Goal: Information Seeking & Learning: Learn about a topic

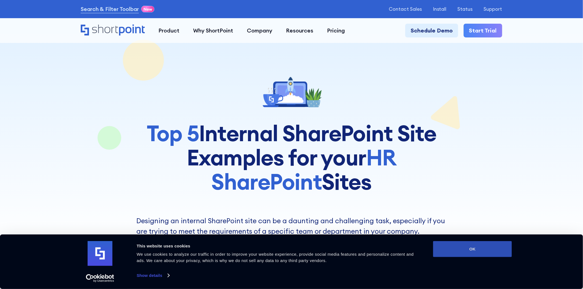
click at [490, 250] on button "OK" at bounding box center [472, 249] width 79 height 16
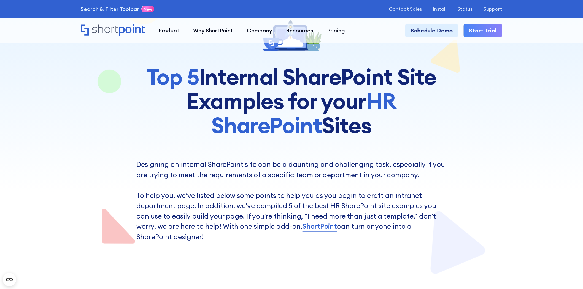
scroll to position [184, 0]
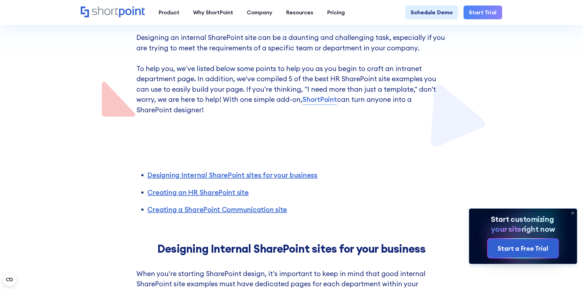
click at [207, 188] on li "Creating an HR SharePoint site" at bounding box center [297, 193] width 299 height 10
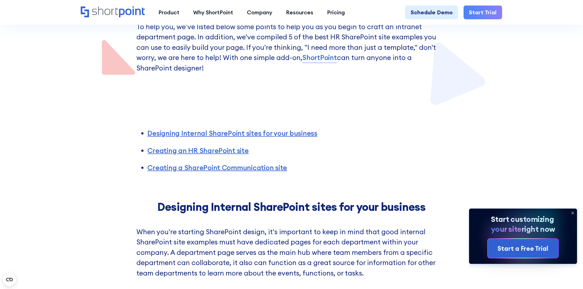
scroll to position [306, 0]
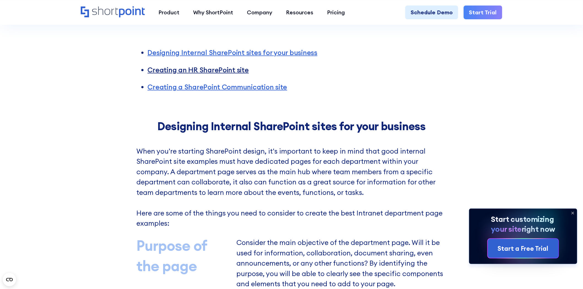
click at [224, 72] on link "Creating an HR SharePoint site" at bounding box center [198, 70] width 101 height 9
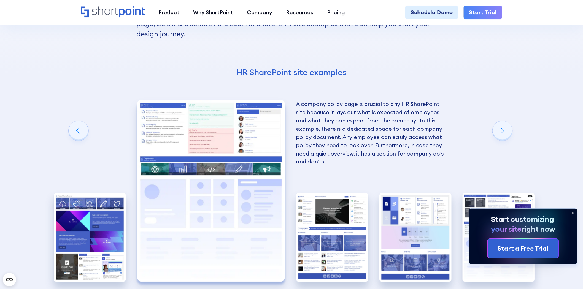
scroll to position [1221, 0]
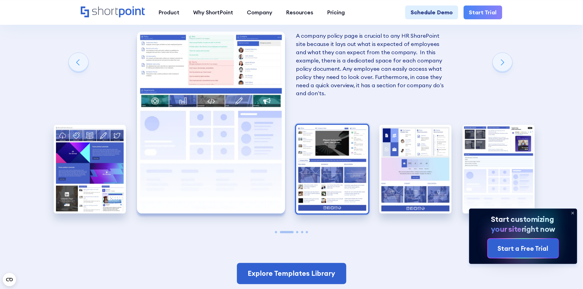
click at [340, 193] on img "3 / 5" at bounding box center [332, 169] width 72 height 89
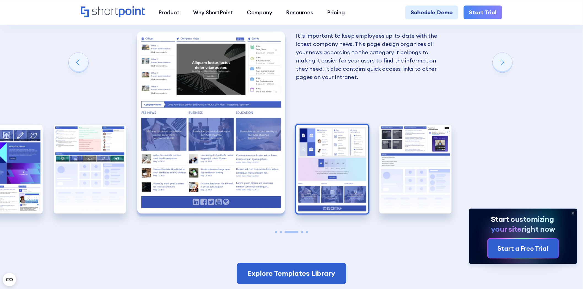
click at [335, 180] on img "4 / 5" at bounding box center [332, 169] width 72 height 89
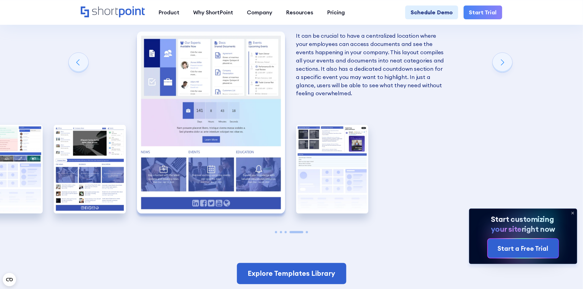
click at [335, 180] on img "5 / 5" at bounding box center [332, 169] width 72 height 89
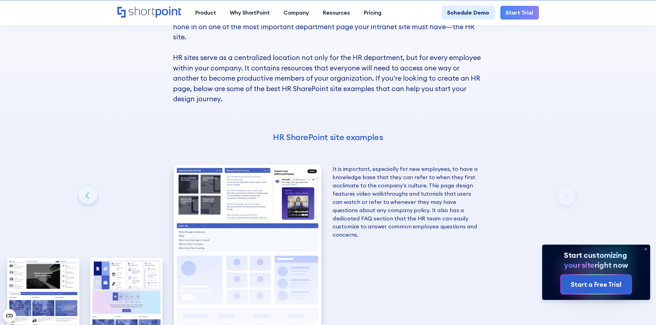
scroll to position [1201, 0]
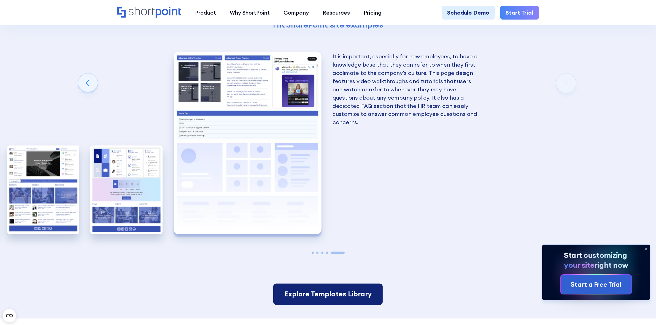
click at [363, 289] on link "Explore Templates Library" at bounding box center [327, 294] width 109 height 21
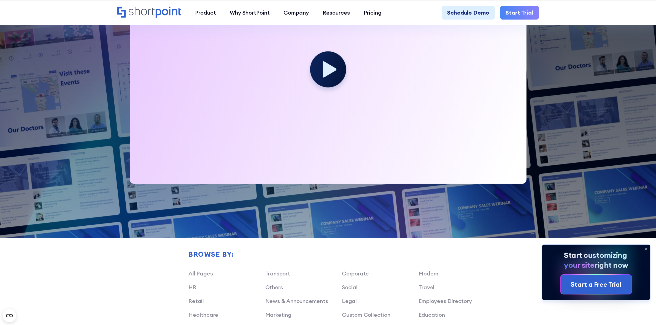
scroll to position [310, 0]
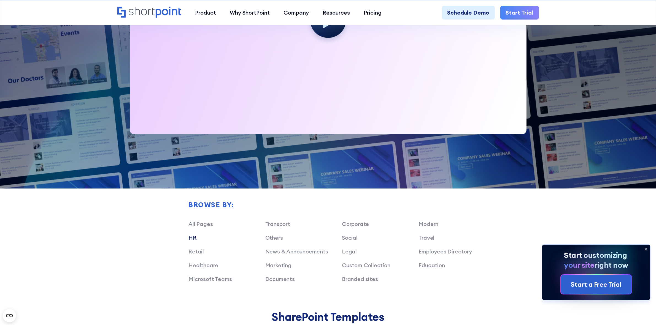
click at [193, 240] on link "HR" at bounding box center [192, 237] width 8 height 7
click at [192, 238] on link "HR" at bounding box center [192, 237] width 8 height 7
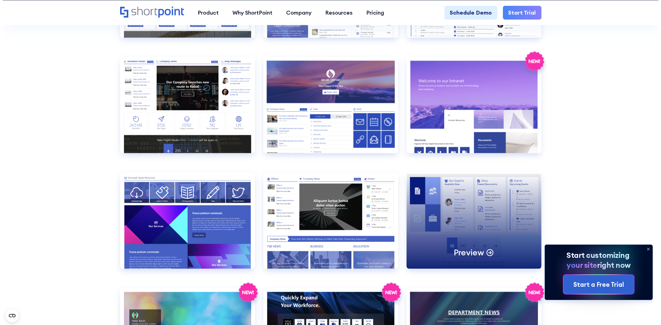
scroll to position [964, 0]
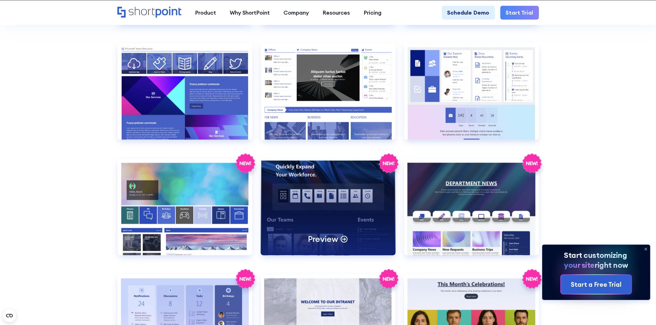
click at [358, 204] on div "Preview" at bounding box center [328, 207] width 135 height 96
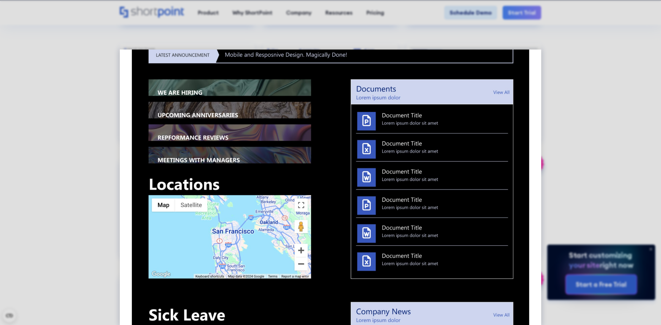
scroll to position [541, 0]
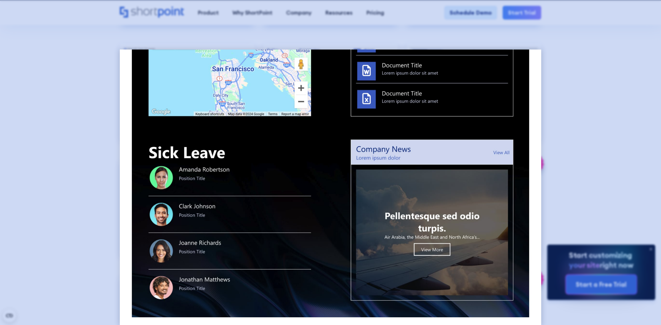
click at [585, 161] on div at bounding box center [330, 162] width 661 height 325
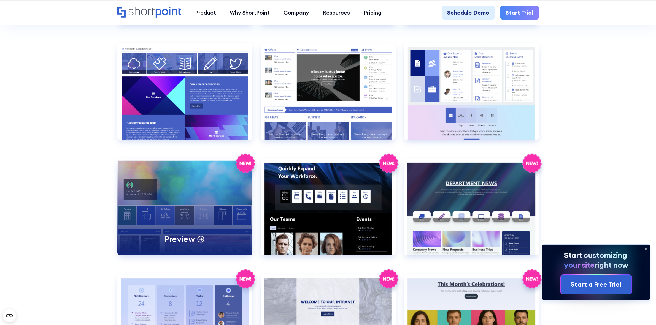
click at [221, 222] on div "Preview" at bounding box center [184, 207] width 135 height 96
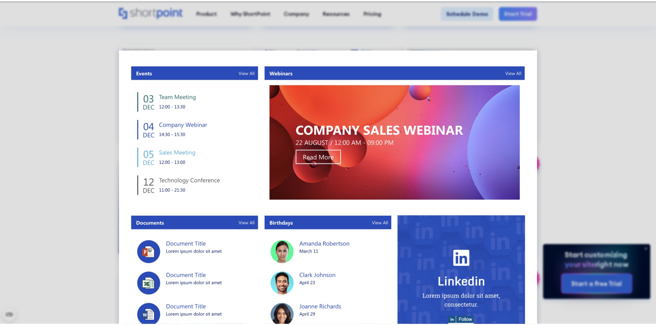
scroll to position [398, 0]
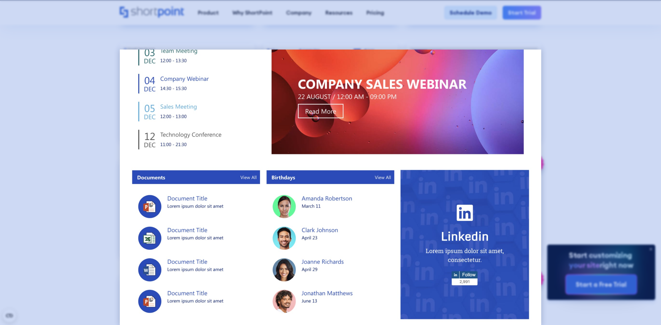
click at [588, 192] on div at bounding box center [330, 162] width 661 height 325
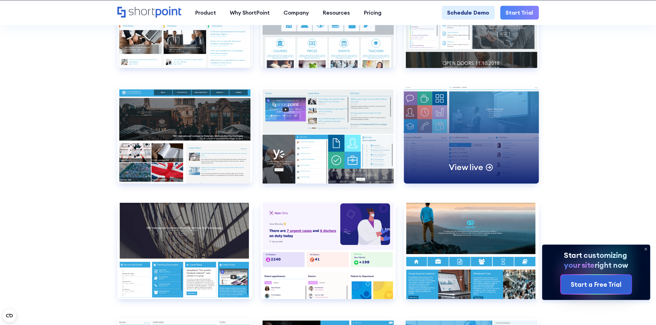
scroll to position [2790, 0]
